Goal: Find specific page/section: Find specific page/section

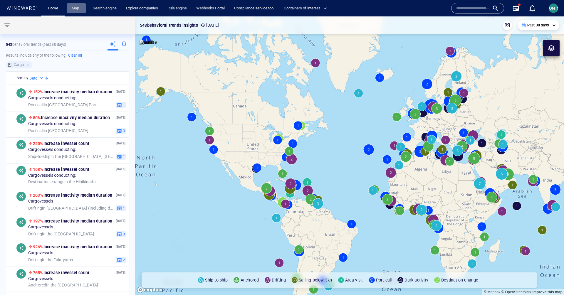
click at [76, 4] on link "Map" at bounding box center [76, 8] width 14 height 10
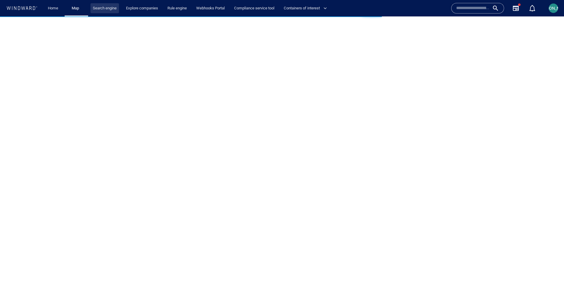
click at [109, 4] on link "Search engine" at bounding box center [105, 8] width 29 height 10
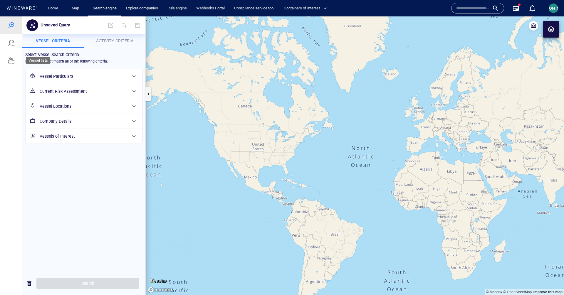
click at [13, 56] on div at bounding box center [11, 61] width 22 height 18
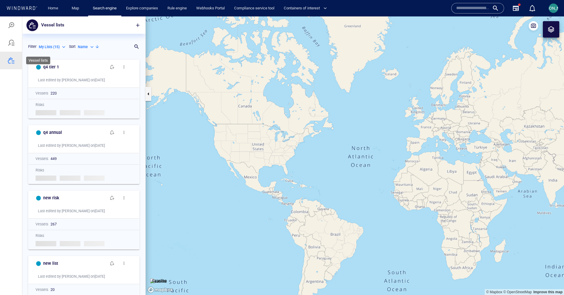
scroll to position [239, 123]
click at [62, 45] on div "My Lists ( 15 )" at bounding box center [53, 46] width 28 height 5
click at [57, 86] on li "System Lists ( 31 )" at bounding box center [57, 82] width 37 height 9
type input "**********"
